Goal: Task Accomplishment & Management: Use online tool/utility

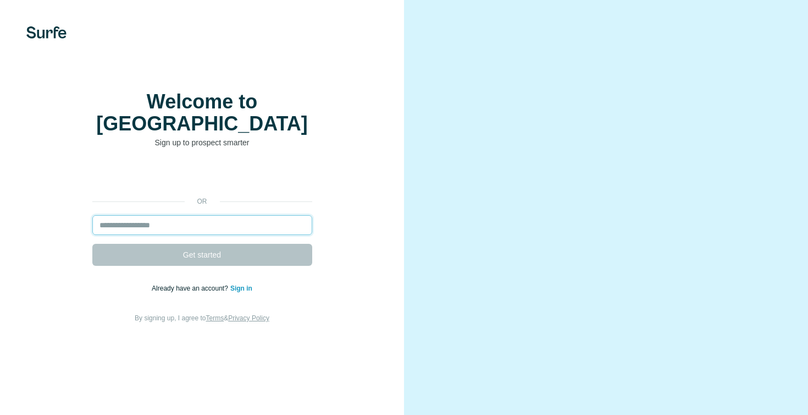
click at [148, 221] on input "email" at bounding box center [202, 225] width 220 height 20
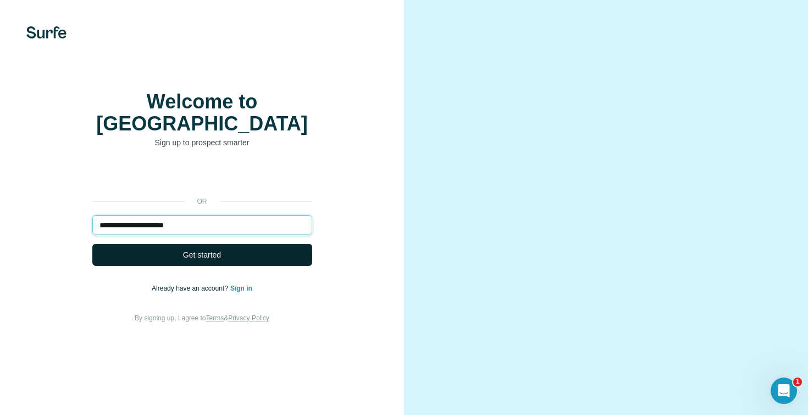
type input "**********"
click at [165, 248] on button "Get started" at bounding box center [202, 255] width 220 height 22
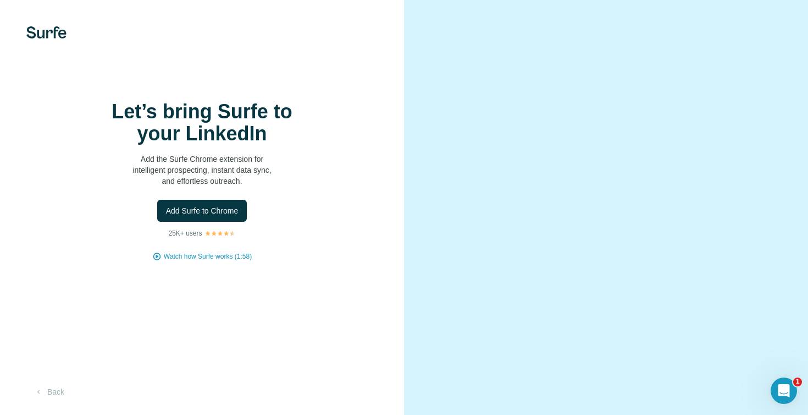
click at [770, 26] on div at bounding box center [606, 207] width 404 height 415
click at [214, 216] on span "Add Surfe to Chrome" at bounding box center [202, 210] width 73 height 11
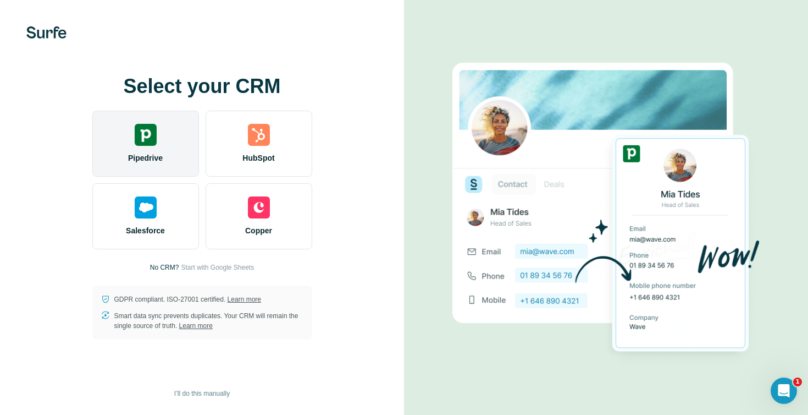
click at [146, 144] on img at bounding box center [146, 135] width 22 height 22
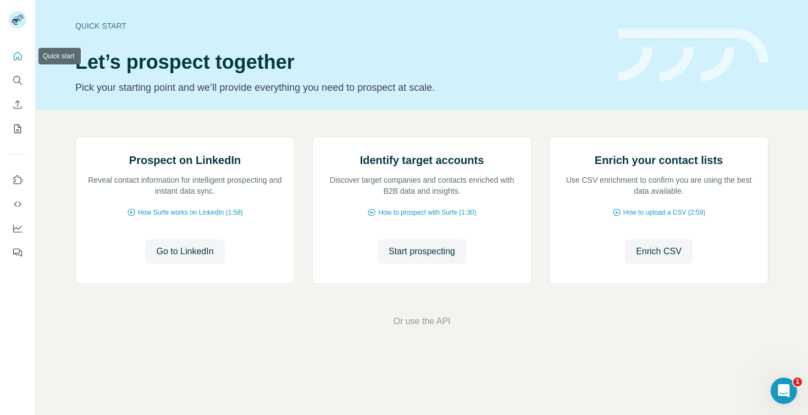
click at [16, 59] on icon "Quick start" at bounding box center [18, 56] width 8 height 8
click at [15, 85] on icon "Search" at bounding box center [17, 80] width 11 height 11
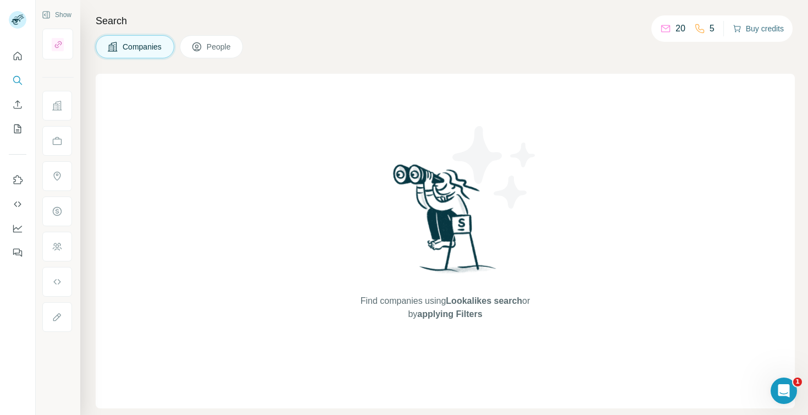
click at [742, 27] on button "Buy credits" at bounding box center [758, 28] width 51 height 15
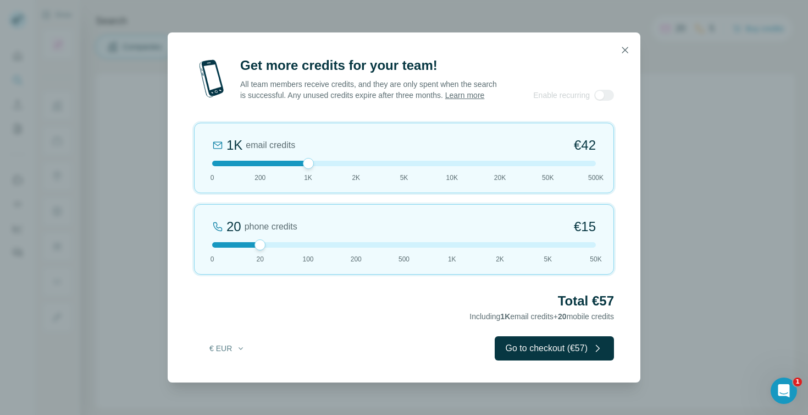
drag, startPoint x: 258, startPoint y: 168, endPoint x: 312, endPoint y: 167, distance: 53.4
click at [312, 167] on div at bounding box center [308, 163] width 11 height 11
drag, startPoint x: 308, startPoint y: 170, endPoint x: 347, endPoint y: 169, distance: 39.6
click at [347, 166] on div at bounding box center [404, 163] width 384 height 5
drag, startPoint x: 261, startPoint y: 251, endPoint x: 228, endPoint y: 255, distance: 33.2
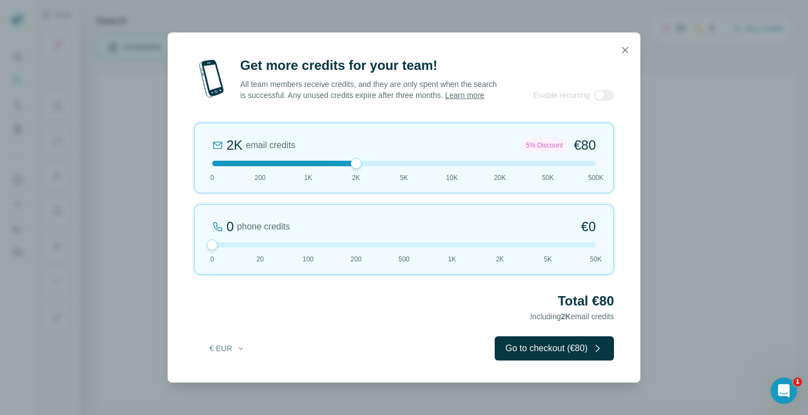
click at [228, 255] on div "0 phone credits €0 0 20 100 200 500 1K 2K 5K 50K" at bounding box center [404, 239] width 420 height 70
click at [238, 352] on icon "button" at bounding box center [240, 348] width 9 height 9
click at [237, 380] on div "$ USD" at bounding box center [249, 378] width 92 height 11
click at [234, 350] on button "$ USD" at bounding box center [227, 348] width 51 height 20
click at [235, 394] on div "€ EUR" at bounding box center [249, 398] width 92 height 11
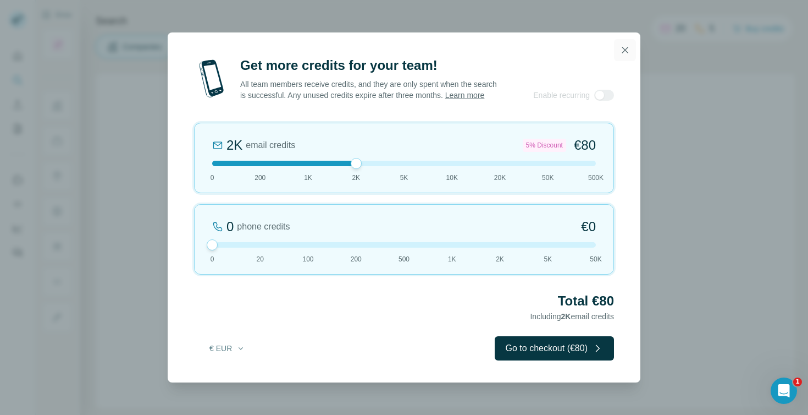
click at [625, 48] on icon "button" at bounding box center [625, 50] width 11 height 11
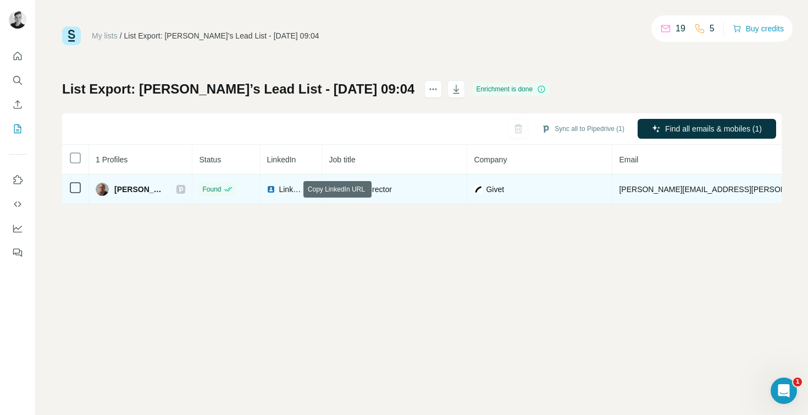
click at [306, 188] on icon at bounding box center [310, 189] width 9 height 9
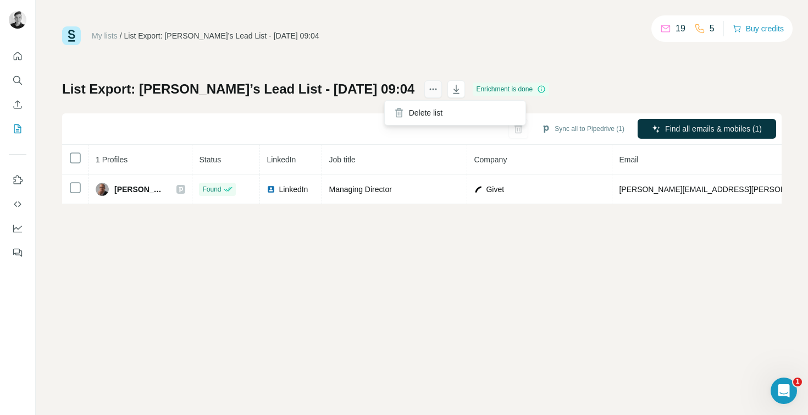
click at [428, 89] on icon "actions" at bounding box center [433, 89] width 11 height 11
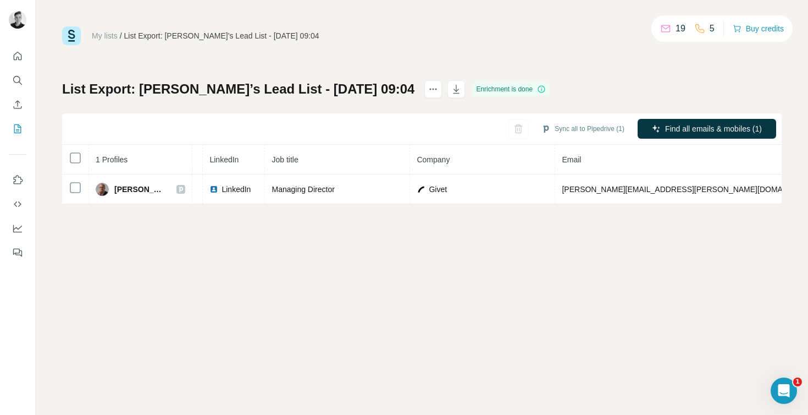
scroll to position [0, 60]
click at [448, 93] on button "button" at bounding box center [457, 89] width 18 height 18
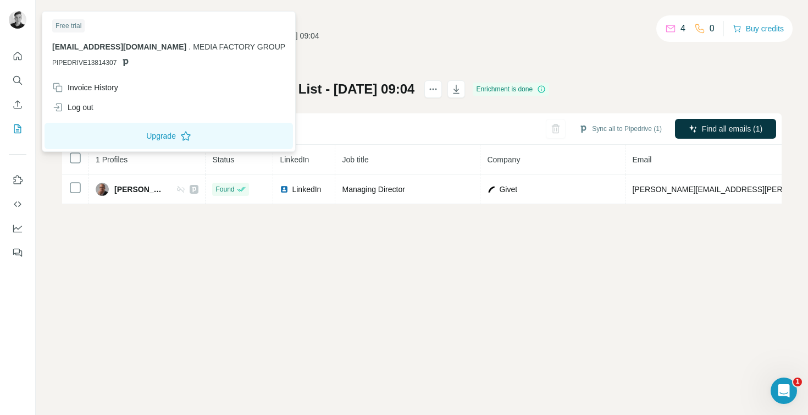
click at [23, 24] on img at bounding box center [18, 20] width 18 height 18
click at [21, 51] on icon "Quick start" at bounding box center [17, 56] width 11 height 11
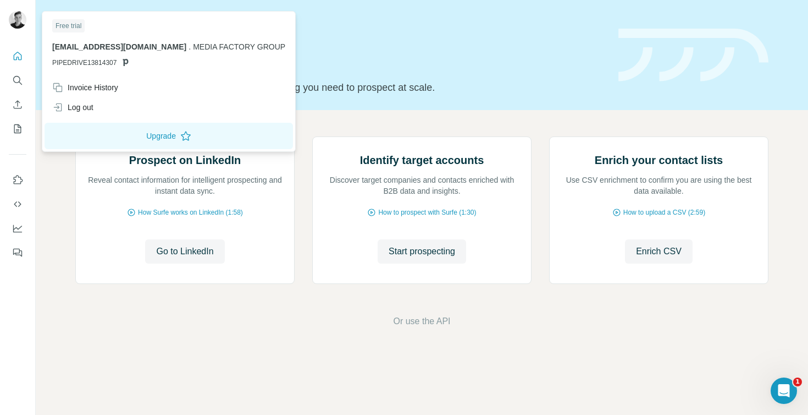
click at [23, 24] on img at bounding box center [18, 20] width 18 height 18
click at [19, 84] on icon "Search" at bounding box center [17, 80] width 11 height 11
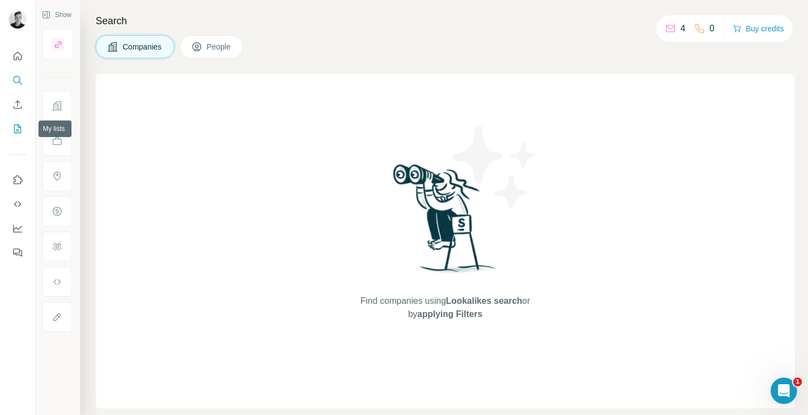
click at [18, 131] on icon "My lists" at bounding box center [18, 127] width 5 height 7
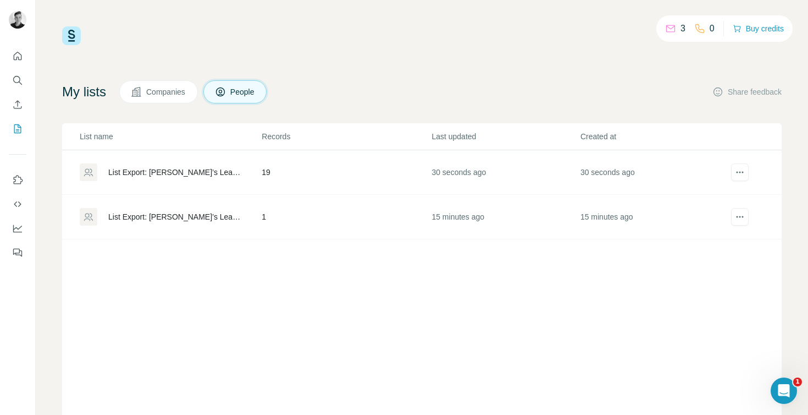
click at [170, 171] on div "List Export: [PERSON_NAME]’s Lead List - [DATE] 09:19" at bounding box center [175, 172] width 135 height 11
click at [739, 218] on icon "actions" at bounding box center [739, 216] width 11 height 11
click at [194, 172] on div "List Export: [PERSON_NAME]’s Lead List - [DATE] 09:19" at bounding box center [175, 172] width 135 height 11
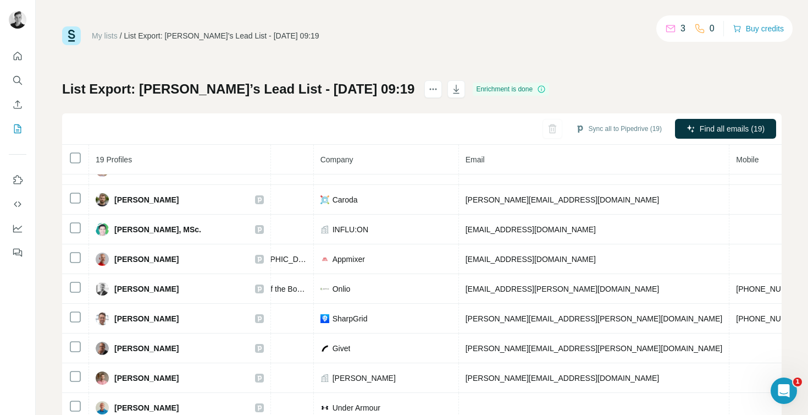
scroll to position [0, 232]
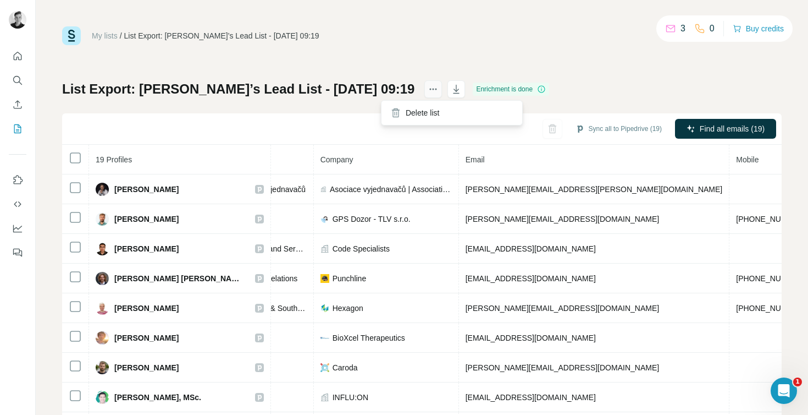
click at [428, 89] on icon "actions" at bounding box center [433, 89] width 11 height 11
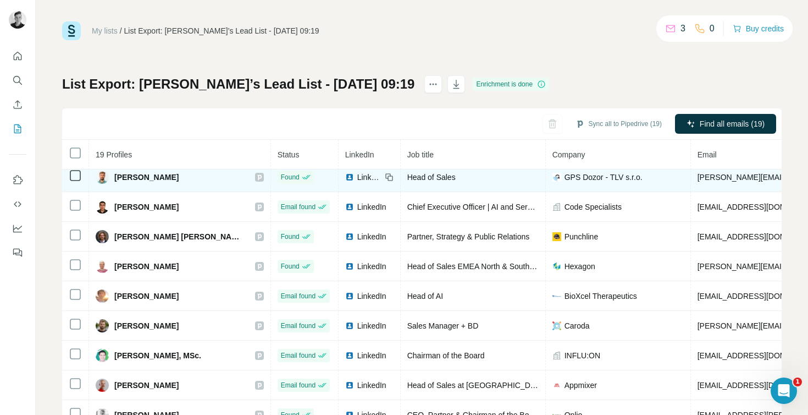
scroll to position [0, 0]
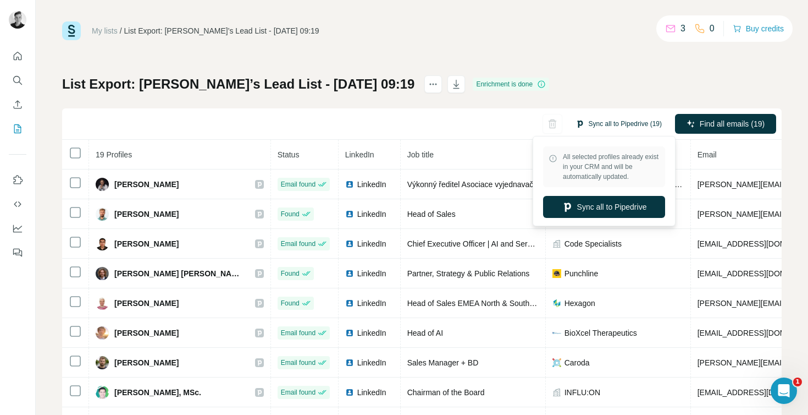
click at [618, 125] on button "Sync all to Pipedrive (19)" at bounding box center [619, 123] width 102 height 16
click at [584, 58] on div "My lists / List Export: [PERSON_NAME]’s Lead List - [DATE] 09:19 3 0 Buy credit…" at bounding box center [422, 225] width 720 height 408
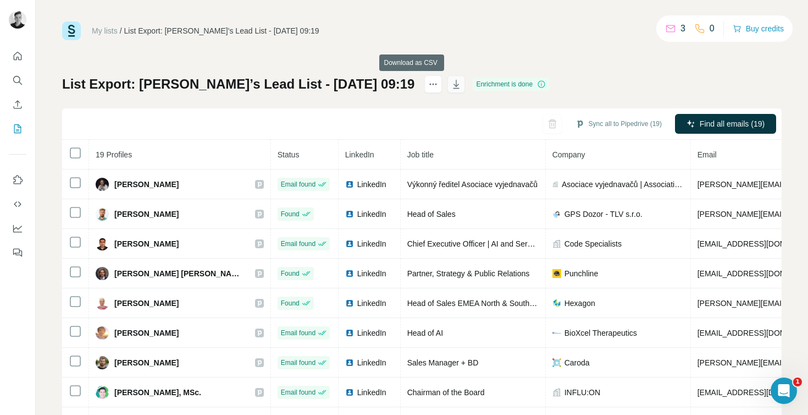
click at [454, 84] on icon "button" at bounding box center [456, 85] width 5 height 3
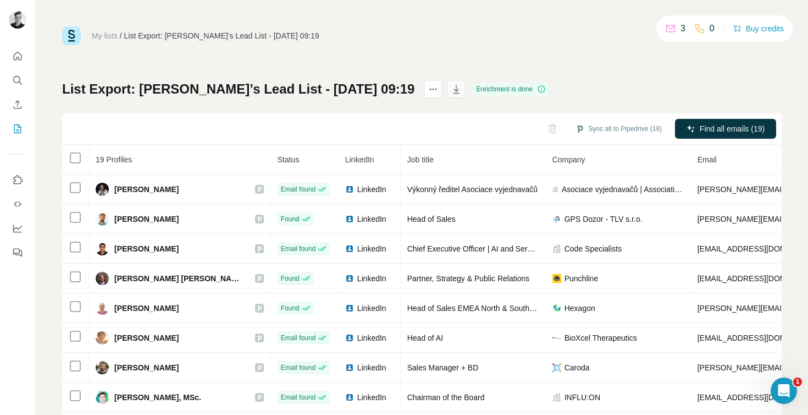
click at [451, 90] on icon "button" at bounding box center [456, 89] width 11 height 11
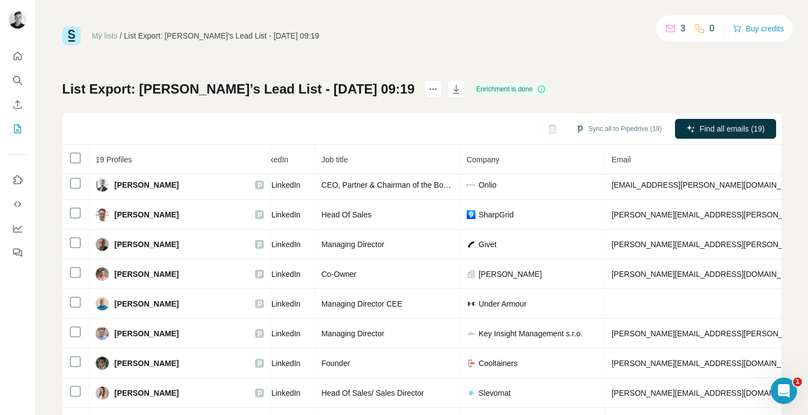
scroll to position [303, 86]
